Goal: Transaction & Acquisition: Purchase product/service

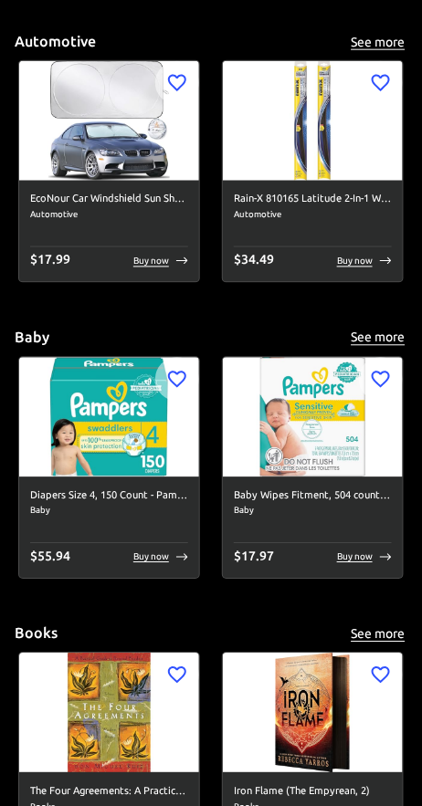
scroll to position [1073, 0]
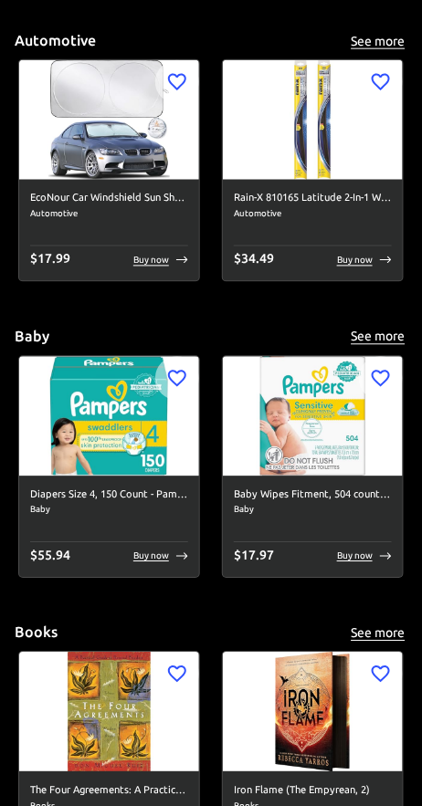
click at [183, 530] on div "Diapers Size 4, 150 Count - Pampers Swaddlers Disposable Baby Diapers (Packagin…" at bounding box center [109, 526] width 180 height 101
click at [172, 548] on div "$ 55.94 Buy now" at bounding box center [109, 557] width 158 height 20
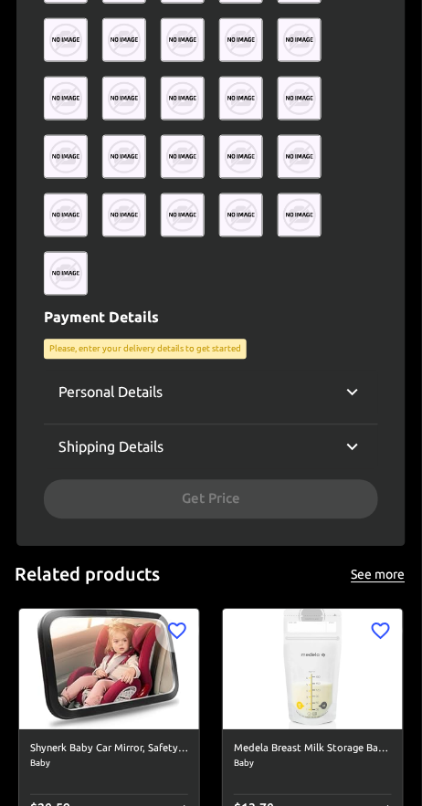
scroll to position [1037, 0]
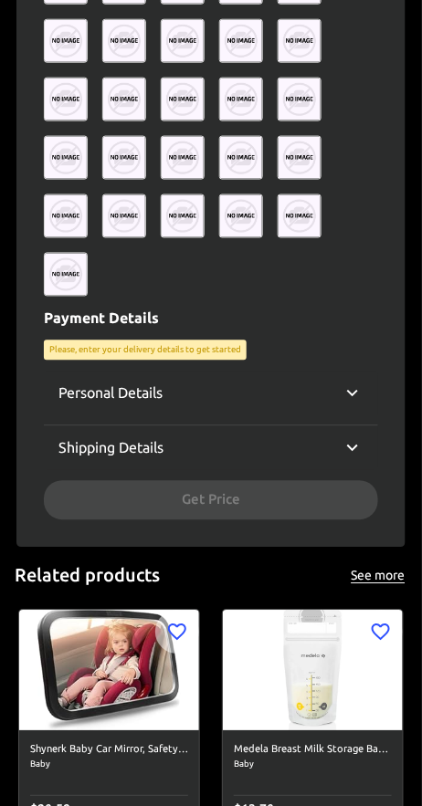
click at [346, 439] on icon at bounding box center [352, 448] width 22 height 22
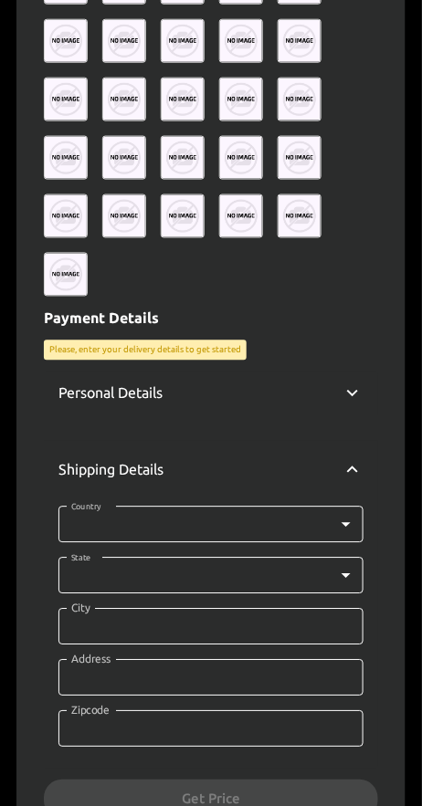
click at [348, 445] on div "Shipping Details" at bounding box center [211, 470] width 334 height 58
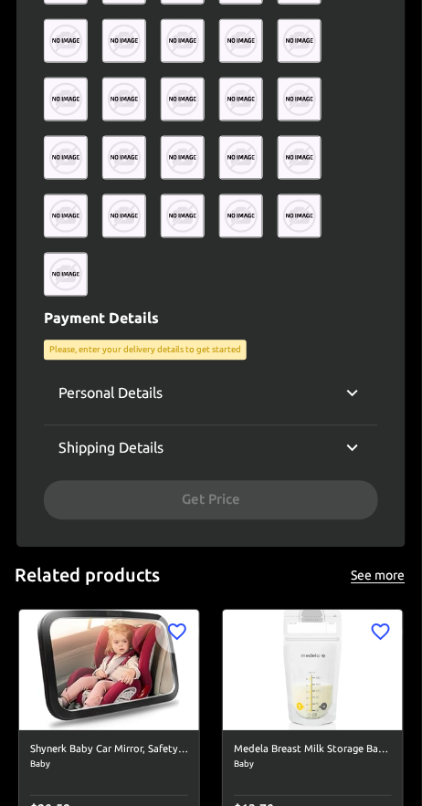
click at [351, 385] on icon at bounding box center [352, 393] width 22 height 22
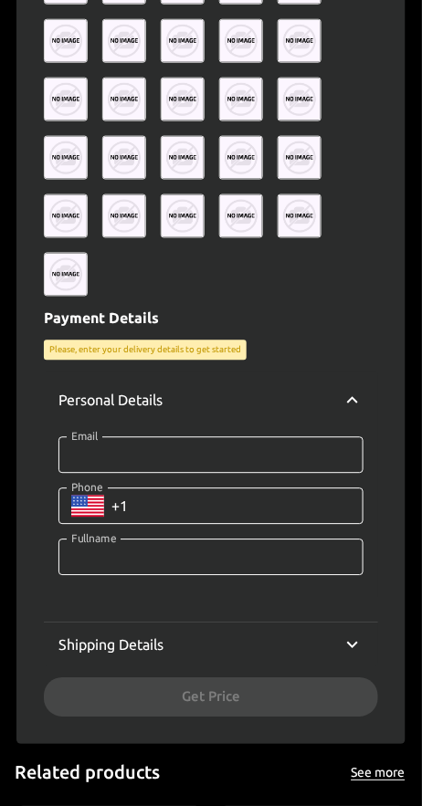
click at [355, 382] on div "Personal Details" at bounding box center [211, 400] width 334 height 58
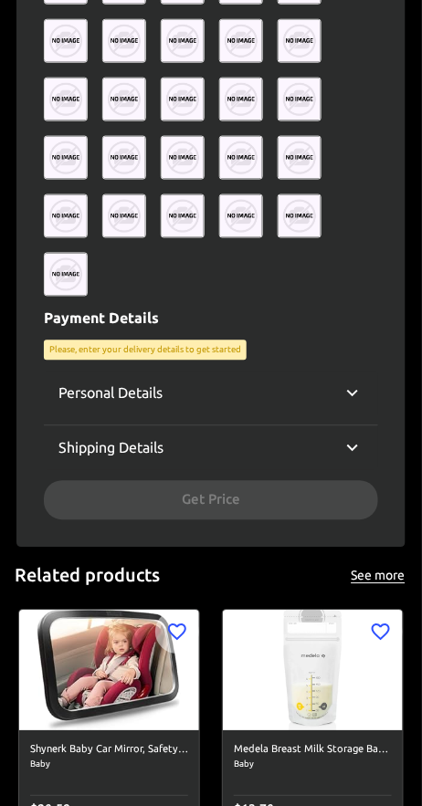
click at [345, 451] on icon at bounding box center [352, 448] width 22 height 22
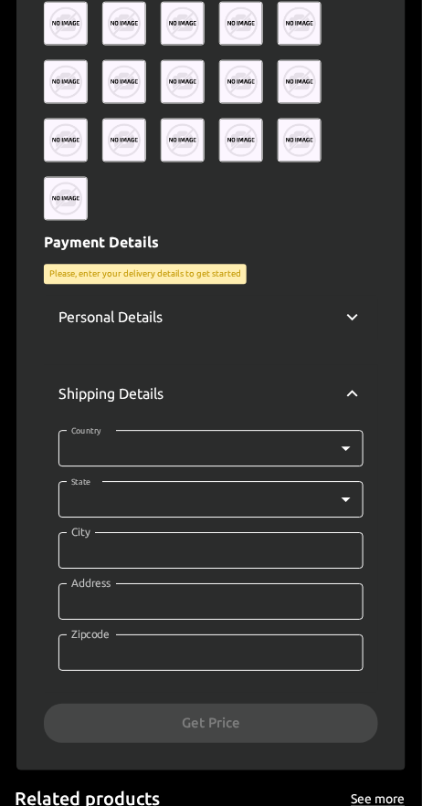
scroll to position [1113, 0]
click at [329, 451] on body "0 Cart 0 Favorites 🇺🇸 US ​ all products amazon devices & accessories appliances…" at bounding box center [211, 24] width 422 height 2274
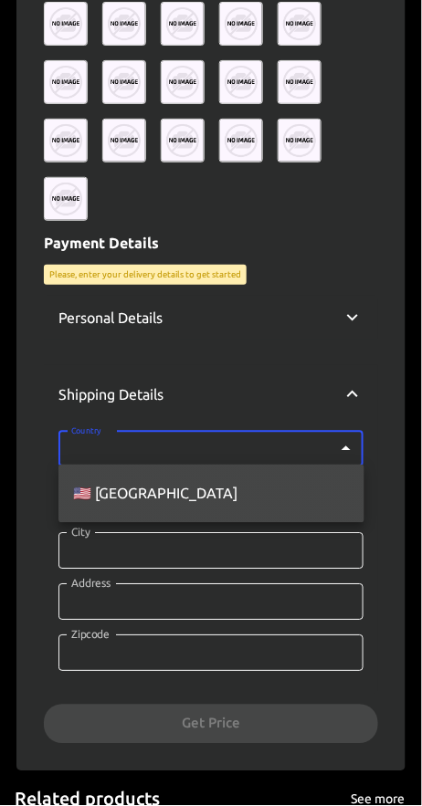
click at [350, 439] on div at bounding box center [211, 403] width 422 height 806
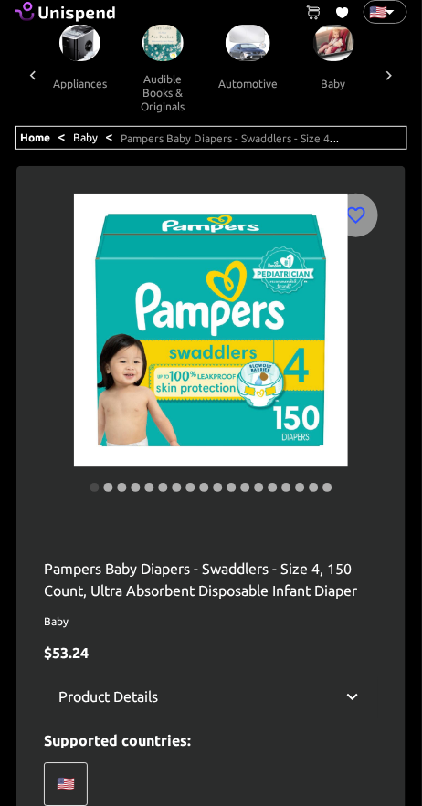
scroll to position [0, 0]
